Goal: Task Accomplishment & Management: Manage account settings

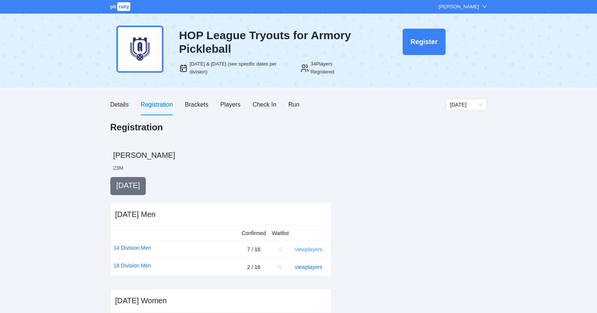
click at [313, 249] on link "view players" at bounding box center [308, 249] width 27 height 6
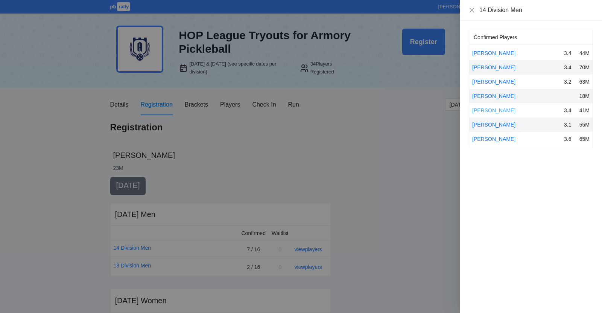
click at [487, 110] on link "[PERSON_NAME]" at bounding box center [494, 110] width 43 height 6
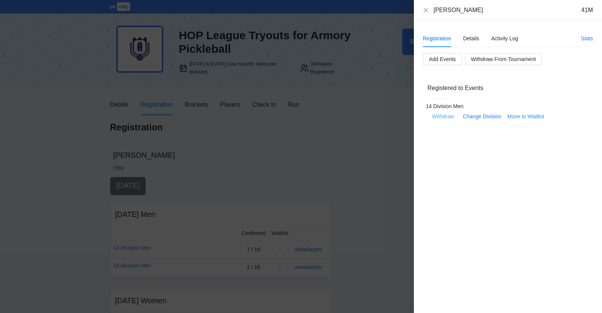
click at [447, 114] on span "Withdraw" at bounding box center [443, 116] width 22 height 8
click at [468, 93] on span "OK" at bounding box center [466, 92] width 8 height 8
click at [427, 10] on icon "close" at bounding box center [426, 10] width 6 height 6
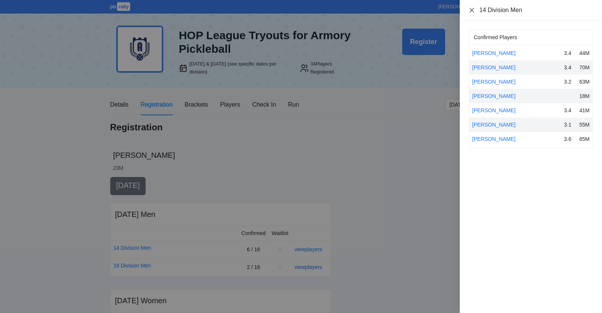
click at [472, 9] on icon "close" at bounding box center [472, 10] width 6 height 6
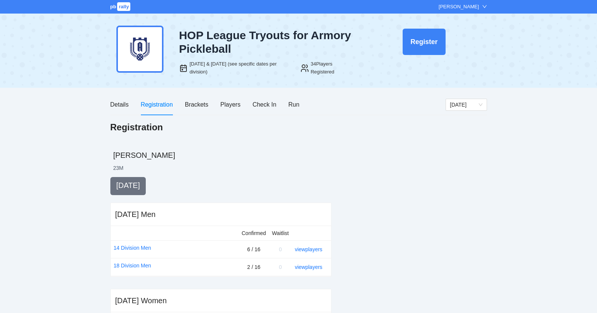
click at [310, 252] on div "view players" at bounding box center [310, 249] width 30 height 8
click at [311, 250] on link "view players" at bounding box center [308, 249] width 27 height 6
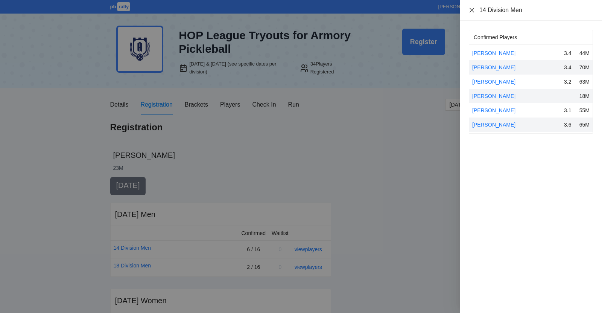
click at [472, 11] on icon "close" at bounding box center [472, 10] width 6 height 6
